Goal: Task Accomplishment & Management: Use online tool/utility

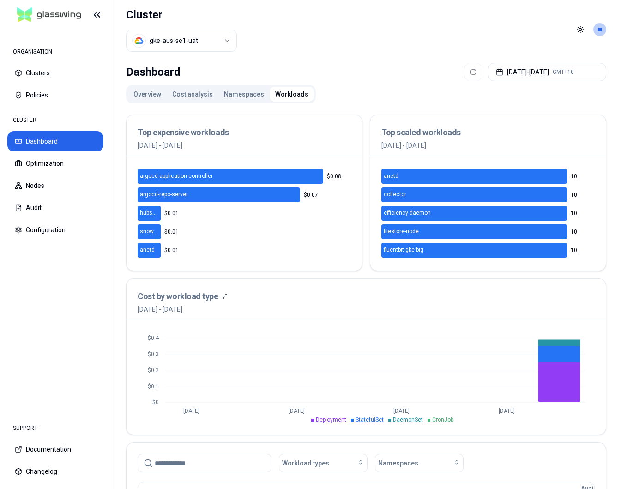
click at [174, 91] on button "Cost analysis" at bounding box center [193, 94] width 52 height 15
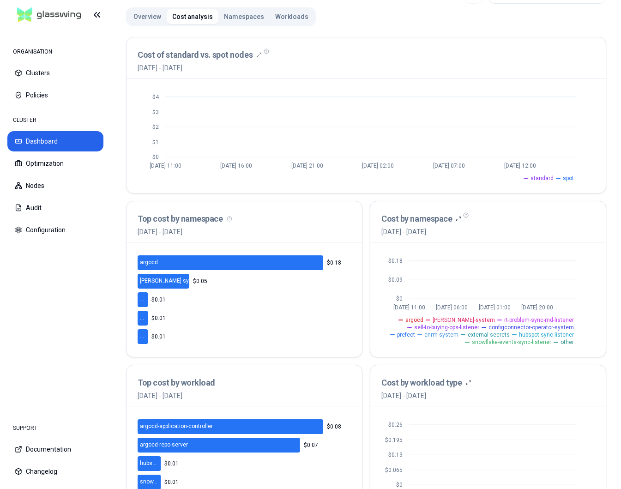
scroll to position [79, 0]
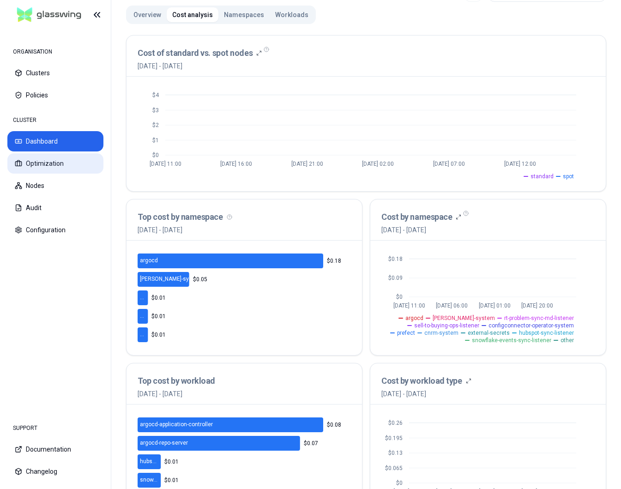
click at [40, 163] on button "Optimization" at bounding box center [55, 163] width 96 height 20
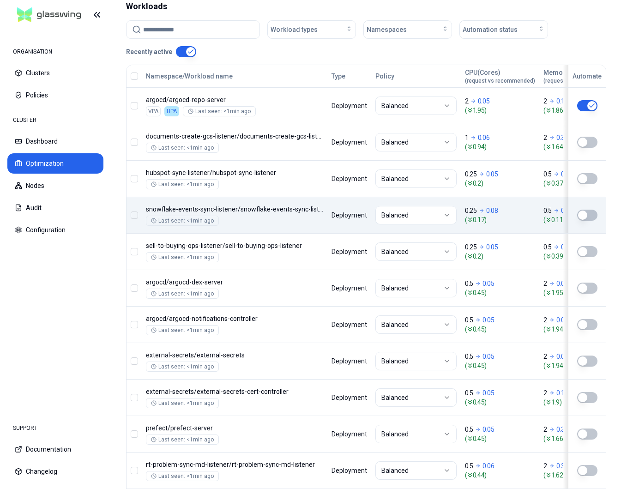
scroll to position [296, 0]
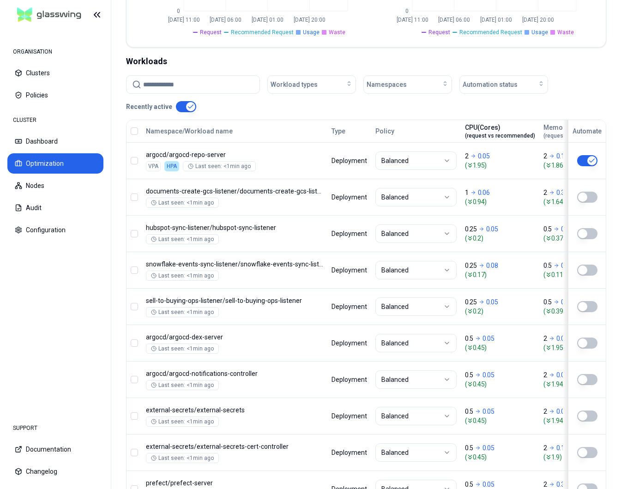
click at [496, 129] on div "CPU(Cores) (request vs recommended)" at bounding box center [500, 131] width 70 height 17
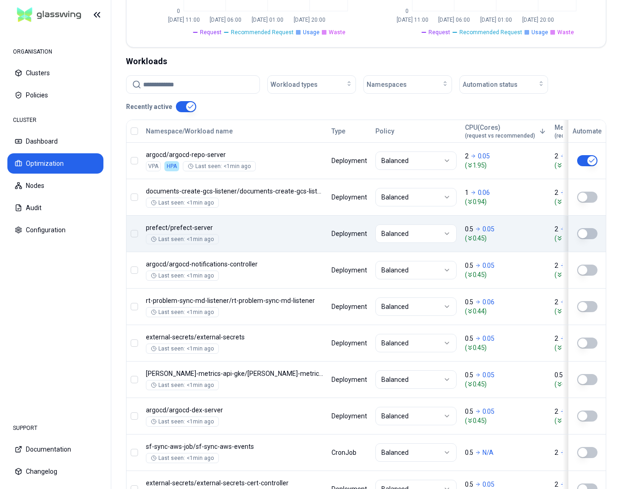
click at [582, 233] on button "button" at bounding box center [587, 233] width 20 height 11
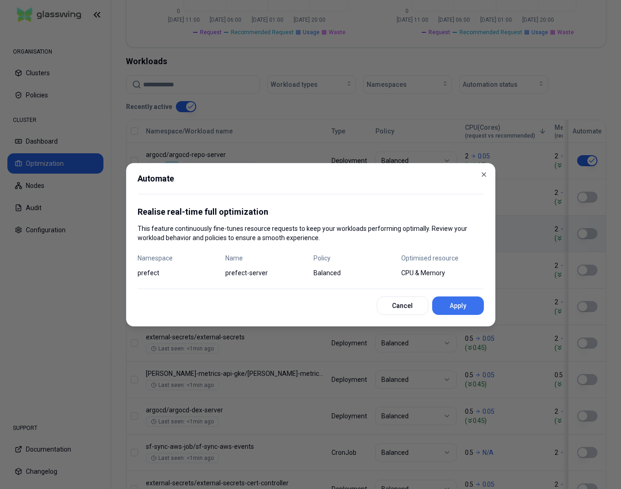
click at [478, 299] on button "Apply" at bounding box center [458, 306] width 52 height 18
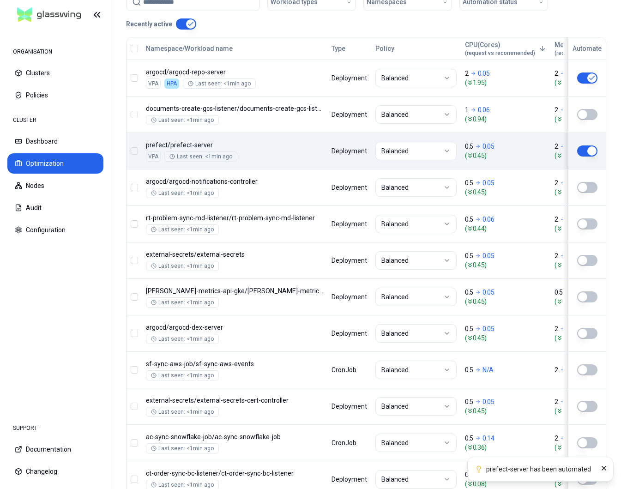
scroll to position [387, 0]
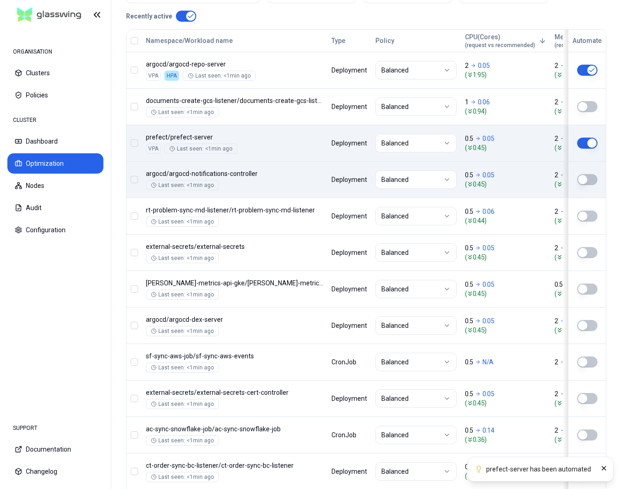
click at [587, 182] on button "button" at bounding box center [587, 179] width 20 height 11
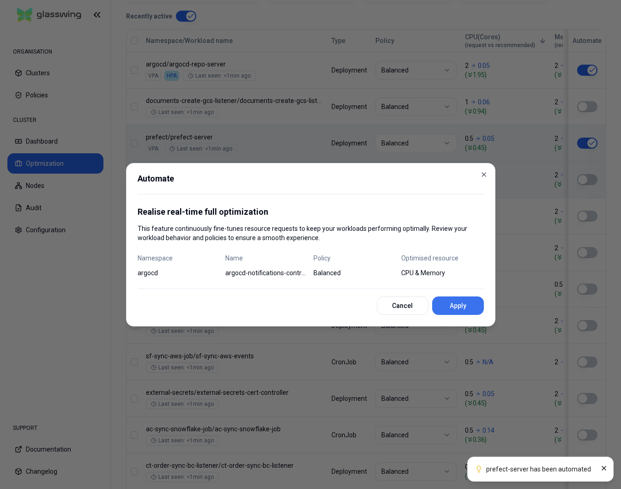
click at [460, 309] on button "Apply" at bounding box center [458, 306] width 52 height 18
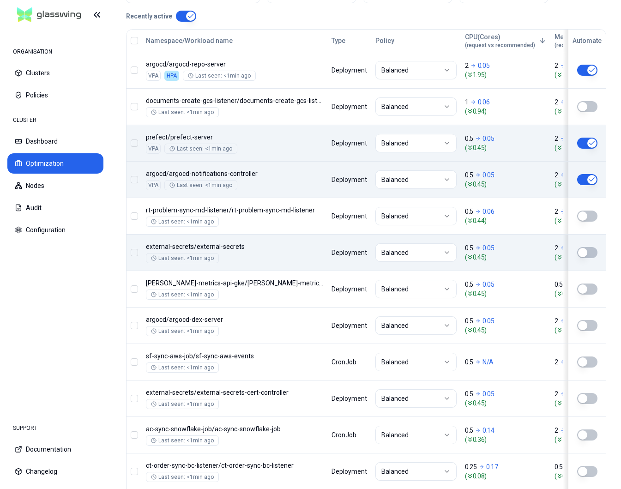
click at [591, 254] on button "button" at bounding box center [587, 252] width 20 height 11
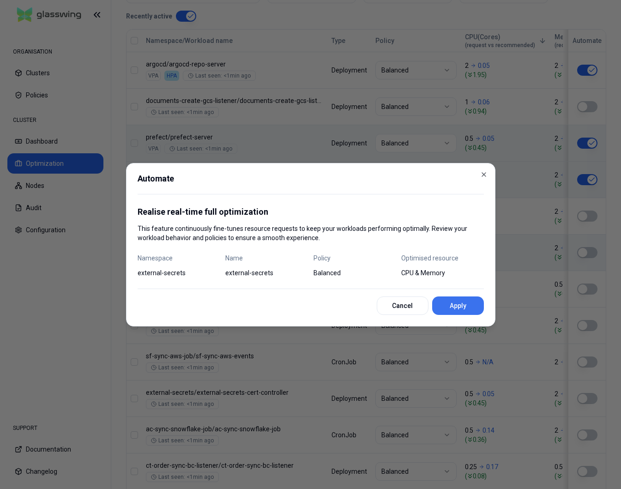
click at [465, 298] on button "Apply" at bounding box center [458, 306] width 52 height 18
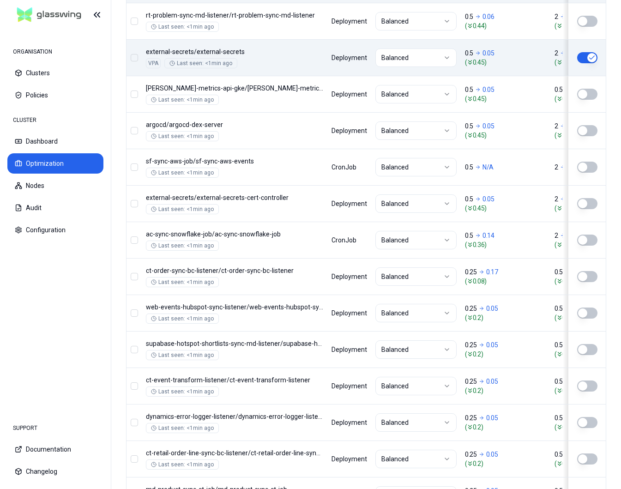
scroll to position [583, 0]
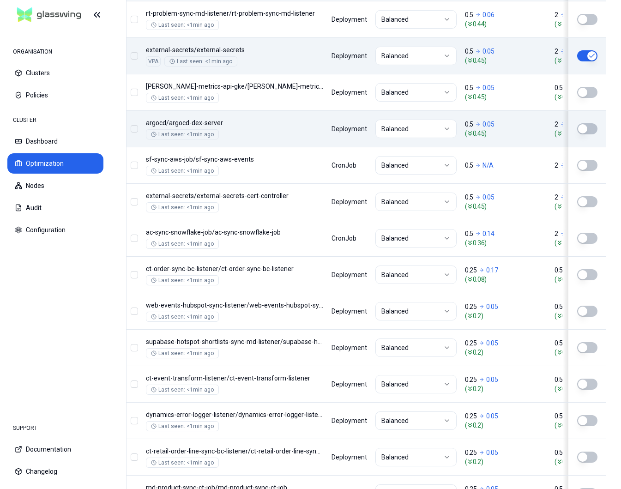
click at [588, 132] on button "button" at bounding box center [587, 128] width 20 height 11
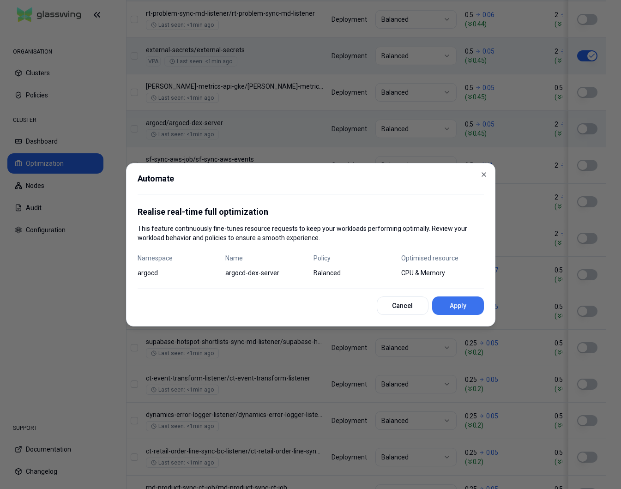
click at [456, 299] on button "Apply" at bounding box center [458, 306] width 52 height 18
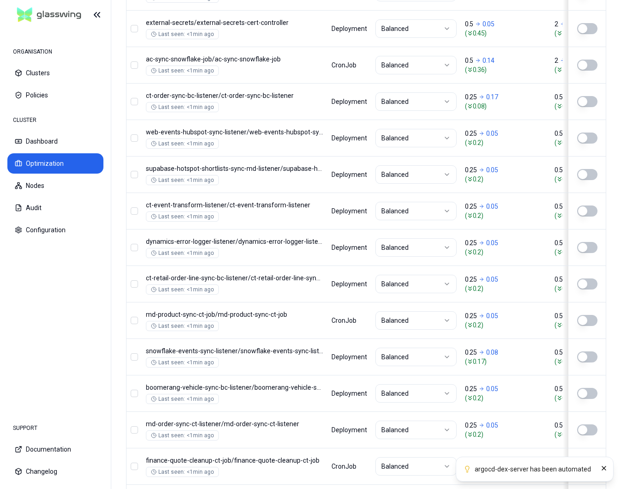
scroll to position [764, 0]
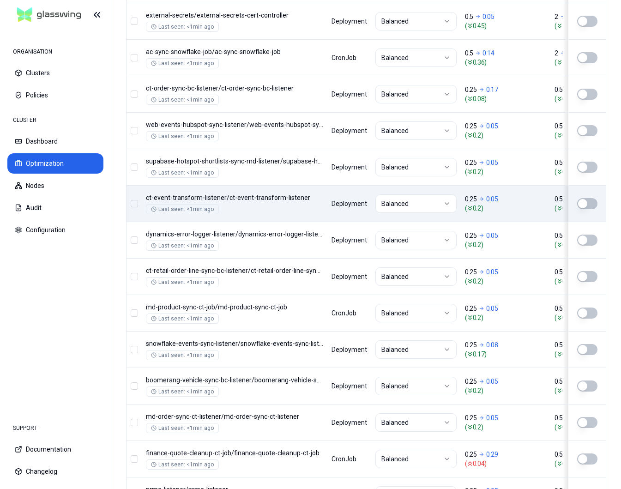
click at [592, 203] on button "button" at bounding box center [587, 203] width 20 height 11
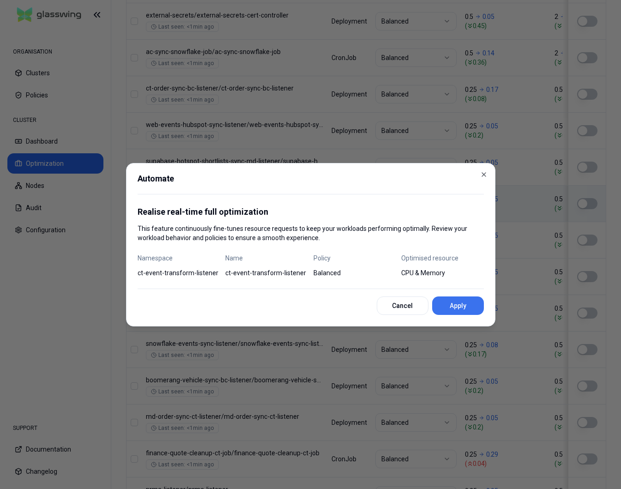
click at [480, 308] on button "Apply" at bounding box center [458, 306] width 52 height 18
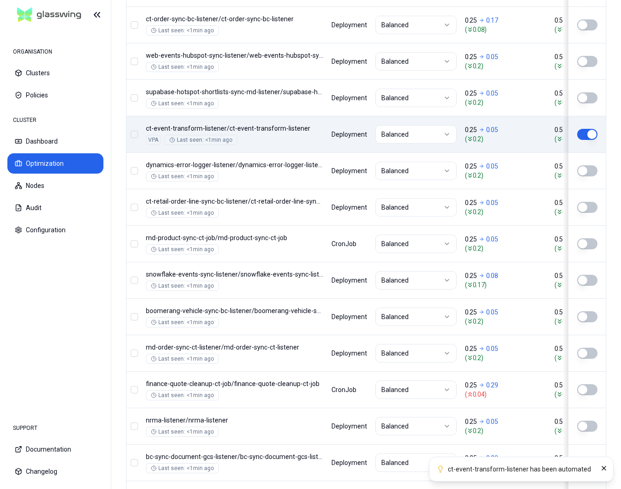
scroll to position [834, 0]
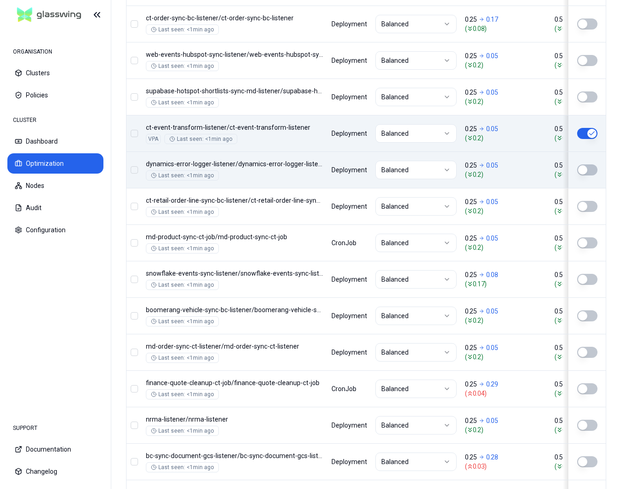
click at [590, 176] on td at bounding box center [584, 170] width 43 height 36
click at [589, 165] on button "button" at bounding box center [587, 169] width 20 height 11
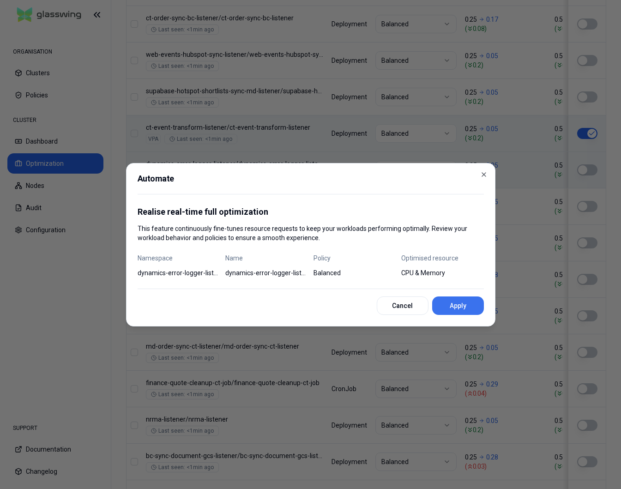
click at [465, 304] on button "Apply" at bounding box center [458, 306] width 52 height 18
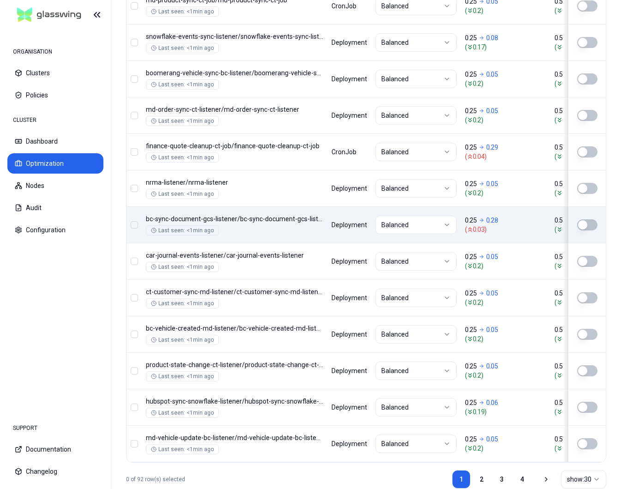
scroll to position [1093, 0]
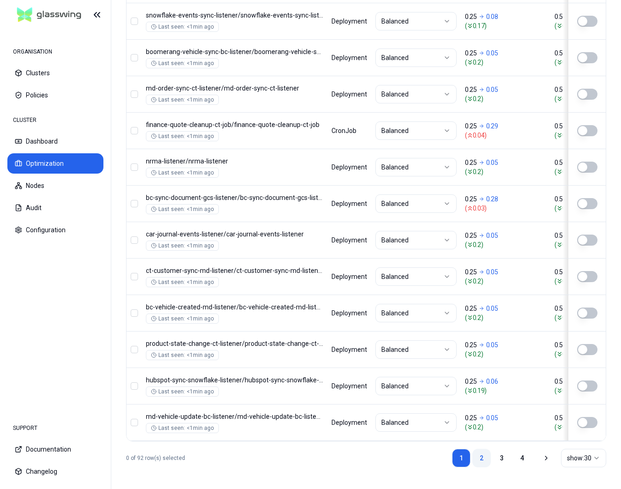
click at [483, 456] on link "2" at bounding box center [482, 458] width 18 height 18
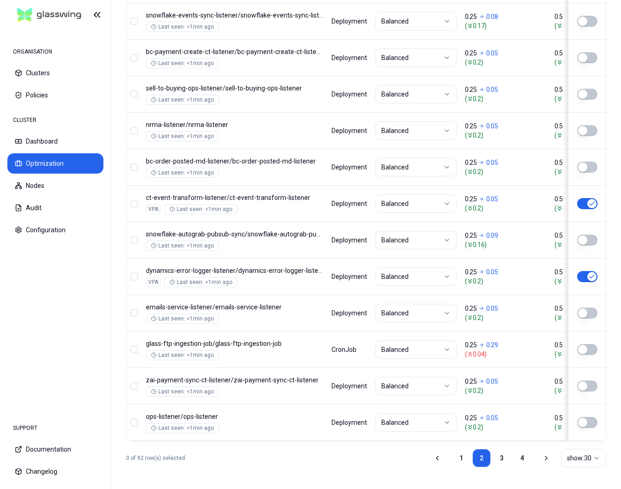
click at [568, 457] on html "ORGANISATION Clusters Policies CLUSTER Dashboard Optimization Nodes Audit Confi…" at bounding box center [310, 244] width 621 height 489
click at [314, 468] on html "ORGANISATION Clusters Policies CLUSTER Dashboard Optimization Nodes Audit Confi…" at bounding box center [310, 244] width 621 height 489
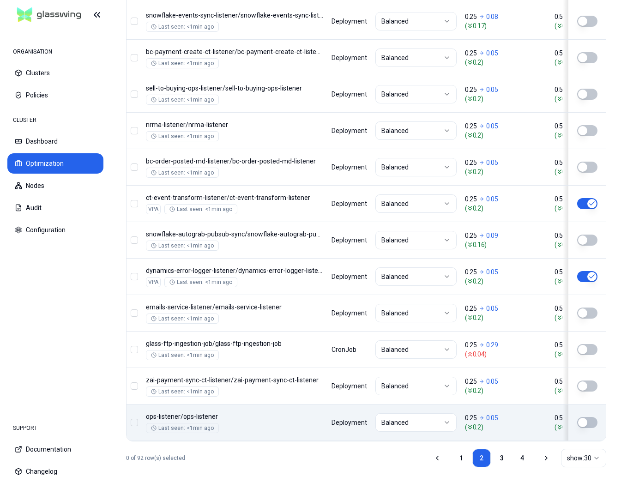
click at [594, 422] on button "button" at bounding box center [587, 422] width 20 height 11
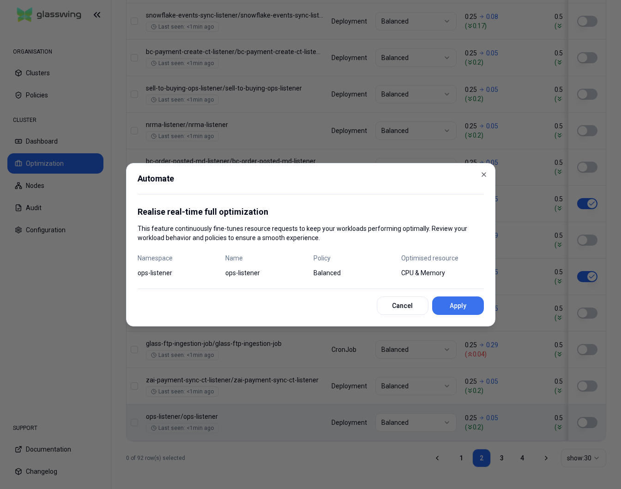
click at [452, 311] on button "Apply" at bounding box center [458, 306] width 52 height 18
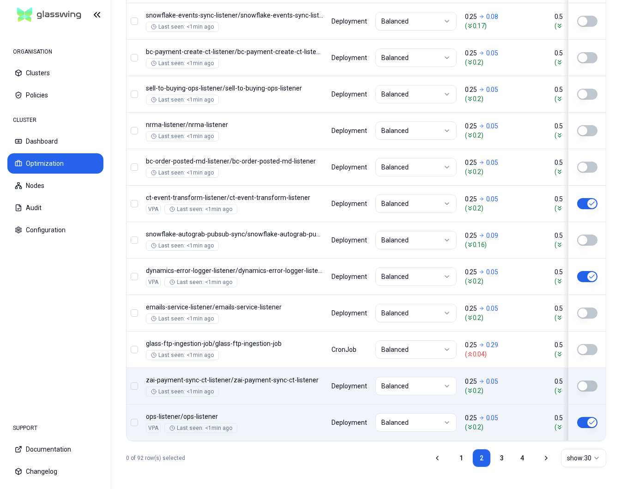
click at [585, 387] on button "button" at bounding box center [587, 386] width 20 height 11
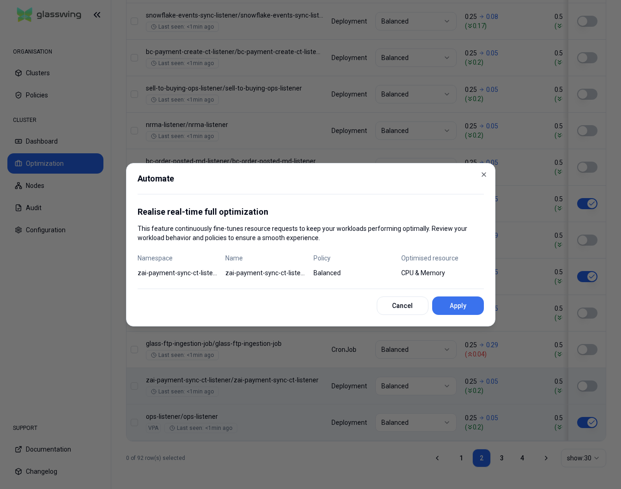
click at [454, 308] on button "Apply" at bounding box center [458, 306] width 52 height 18
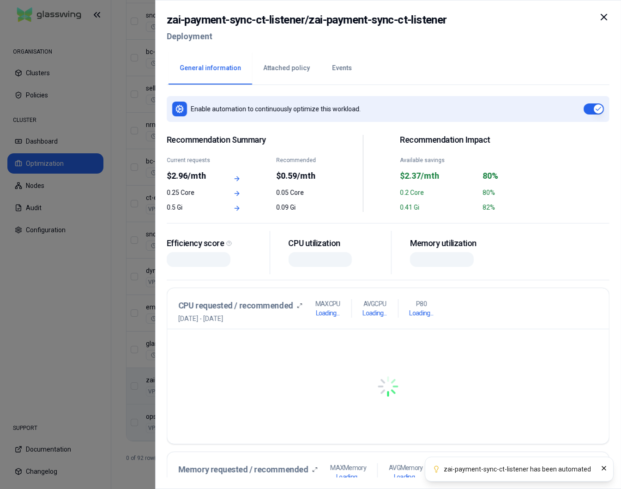
drag, startPoint x: 316, startPoint y: 377, endPoint x: 175, endPoint y: 376, distance: 141.4
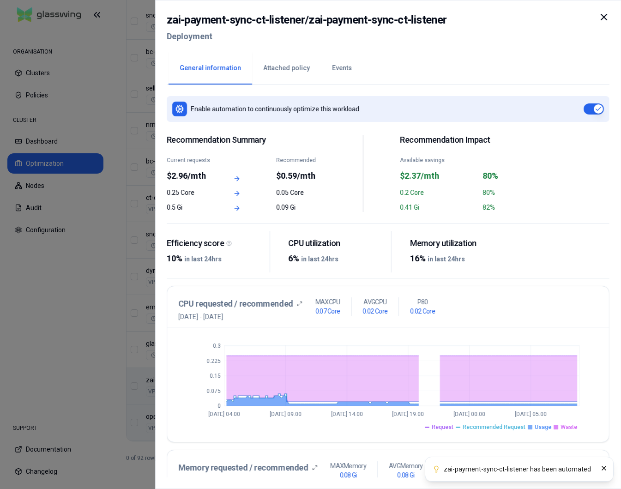
click at [391, 46] on div "zai-payment-sync-ct-listener / zai-payment-sync-ct-listener Deployment" at bounding box center [388, 31] width 443 height 39
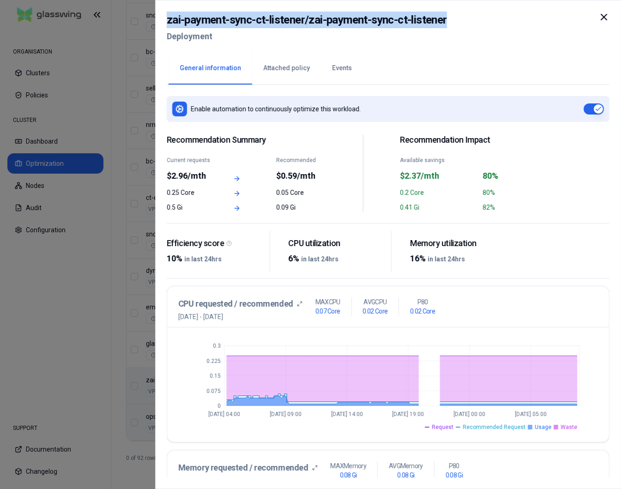
drag, startPoint x: 445, startPoint y: 20, endPoint x: 164, endPoint y: 27, distance: 280.5
click at [164, 27] on div "zai-payment-sync-ct-listener / zai-payment-sync-ct-listener Deployment General …" at bounding box center [388, 244] width 466 height 489
copy h2 "zai-payment-sync-ct-listener / zai-payment-sync-ct-listener"
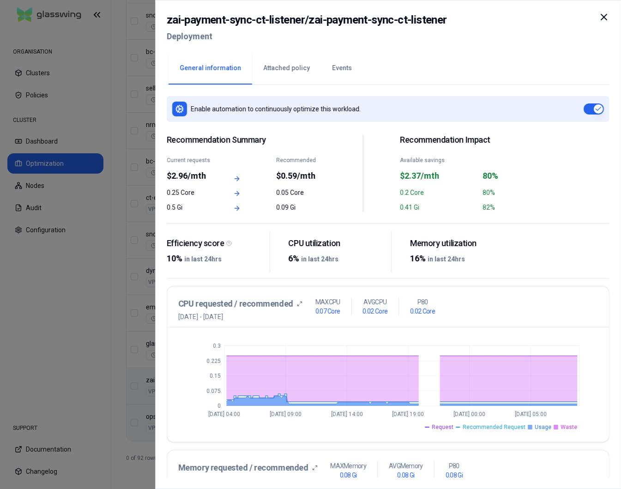
click at [608, 16] on icon at bounding box center [604, 17] width 11 height 11
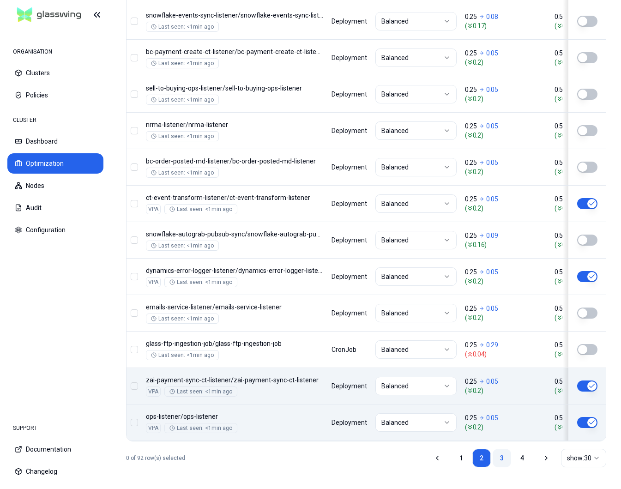
click at [501, 455] on link "3" at bounding box center [502, 458] width 18 height 18
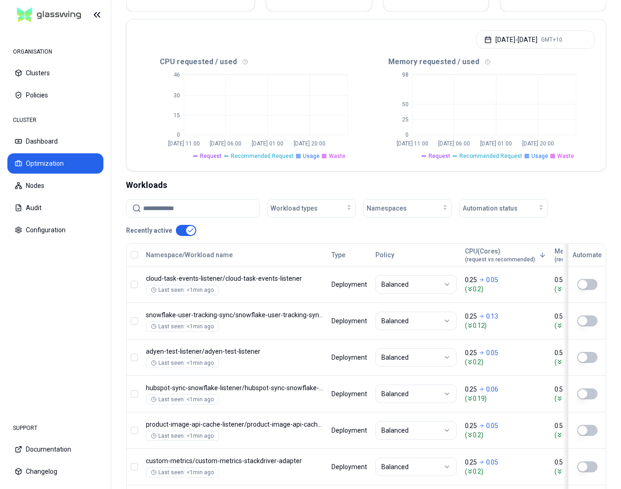
scroll to position [1093, 0]
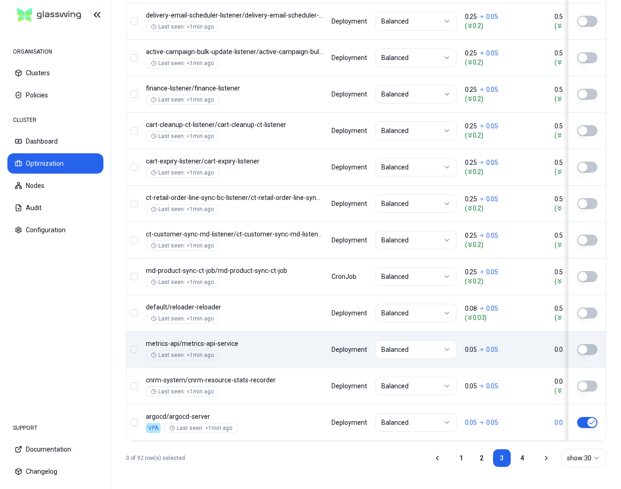
click at [589, 347] on button "button" at bounding box center [587, 349] width 20 height 11
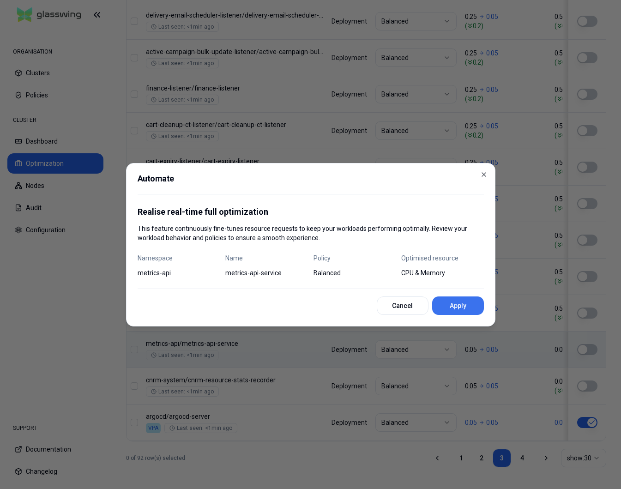
click at [470, 308] on button "Apply" at bounding box center [458, 306] width 52 height 18
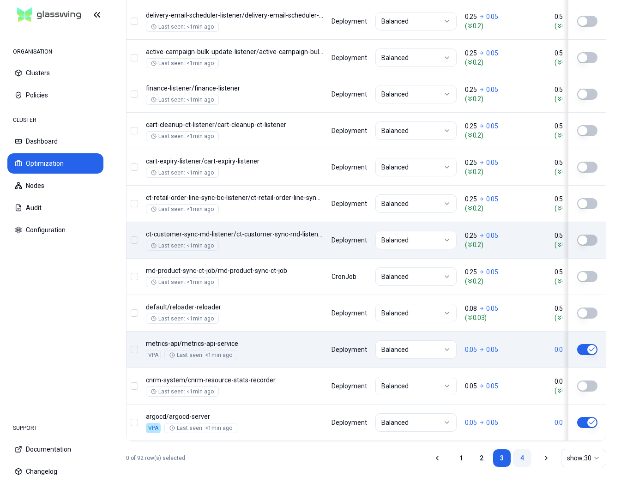
click at [522, 458] on link "4" at bounding box center [522, 458] width 18 height 18
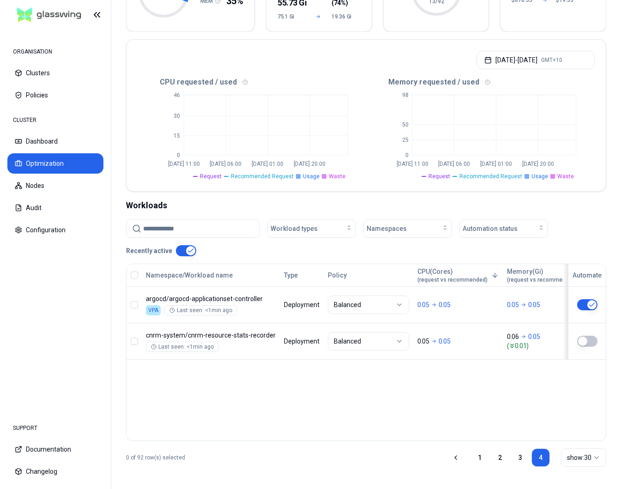
scroll to position [0, 0]
